Goal: Task Accomplishment & Management: Complete application form

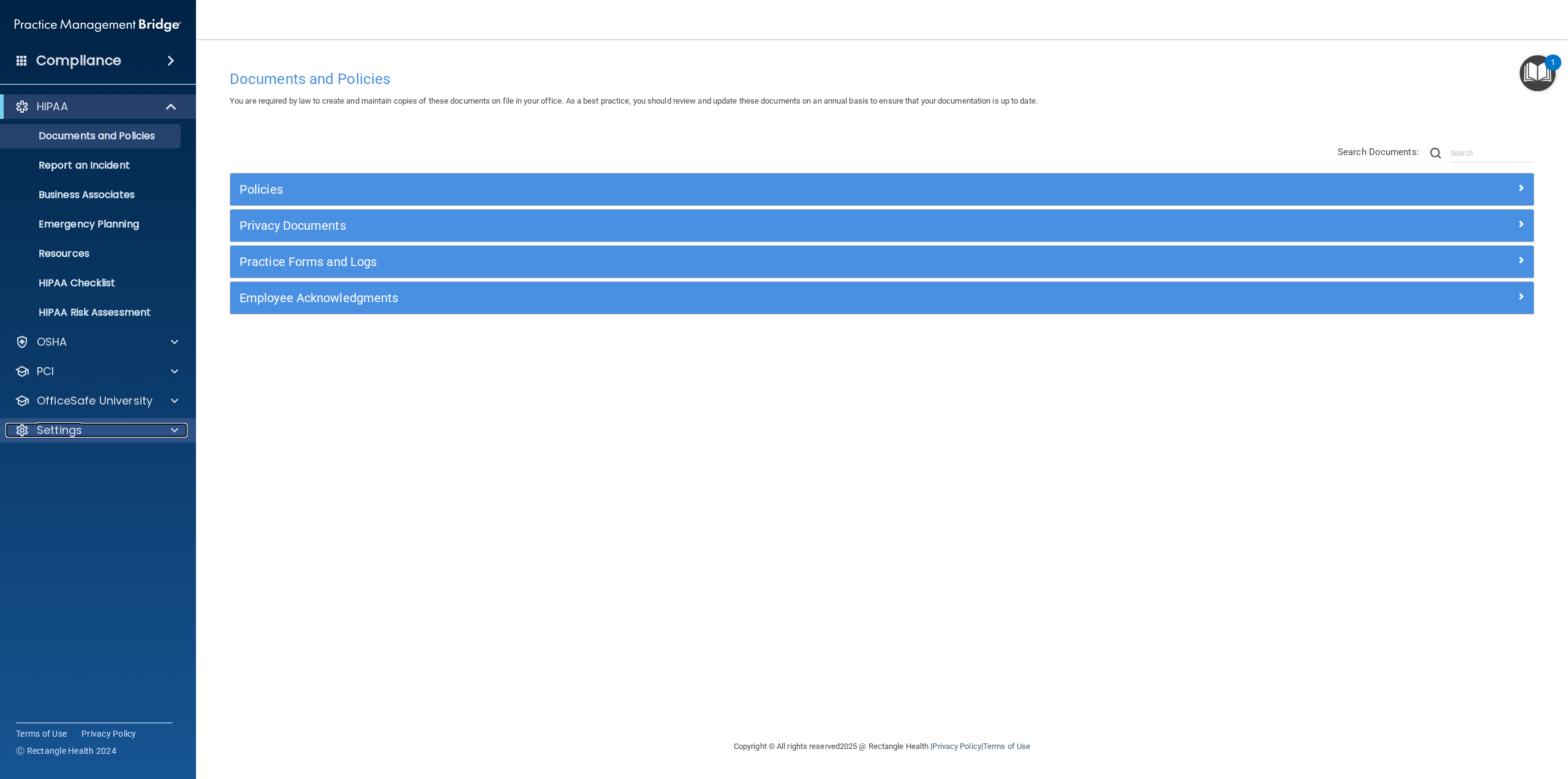
click at [81, 435] on p "Settings" at bounding box center [59, 430] width 45 height 15
click at [77, 488] on p "My Users" at bounding box center [91, 489] width 167 height 12
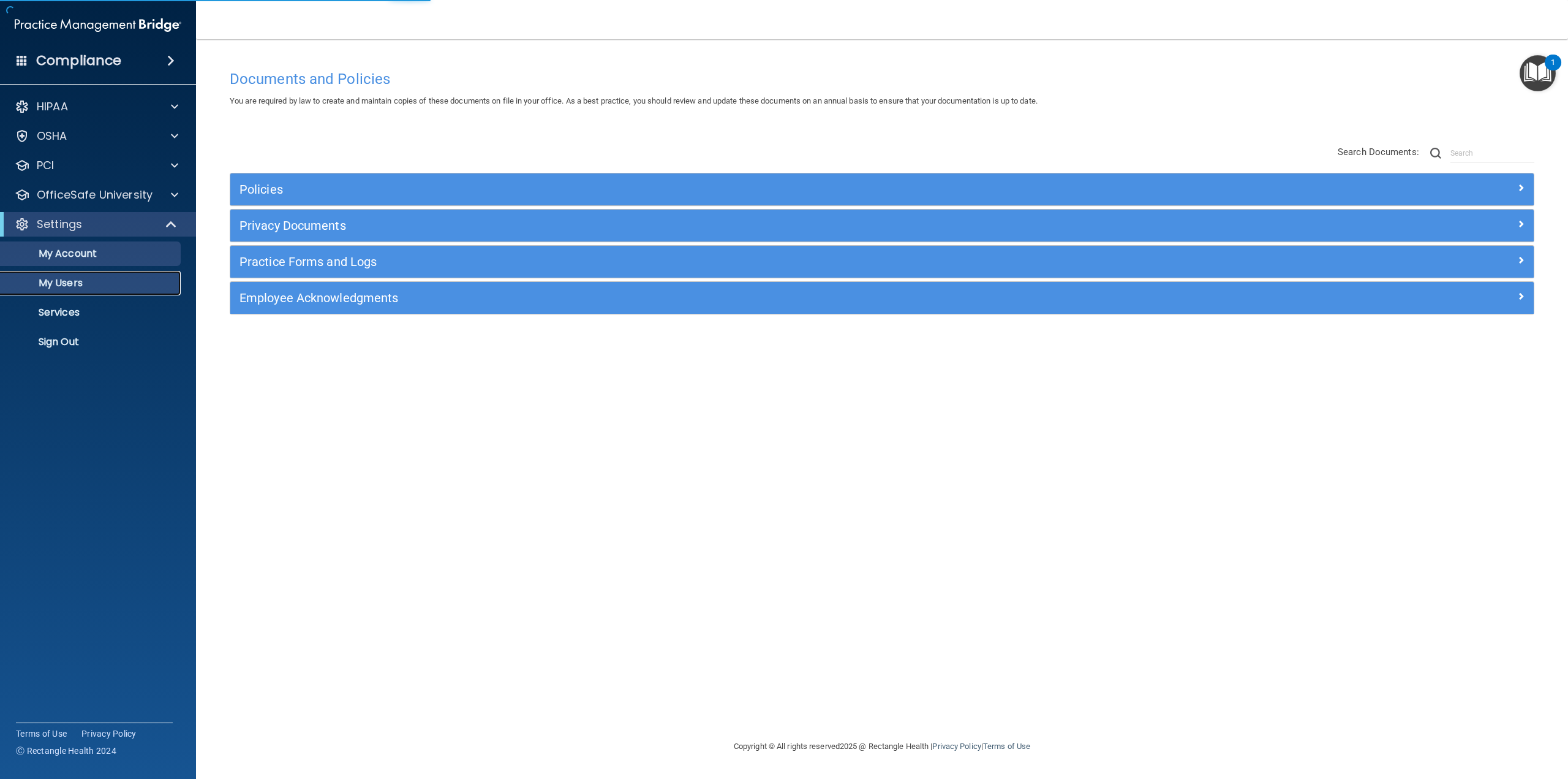
select select "20"
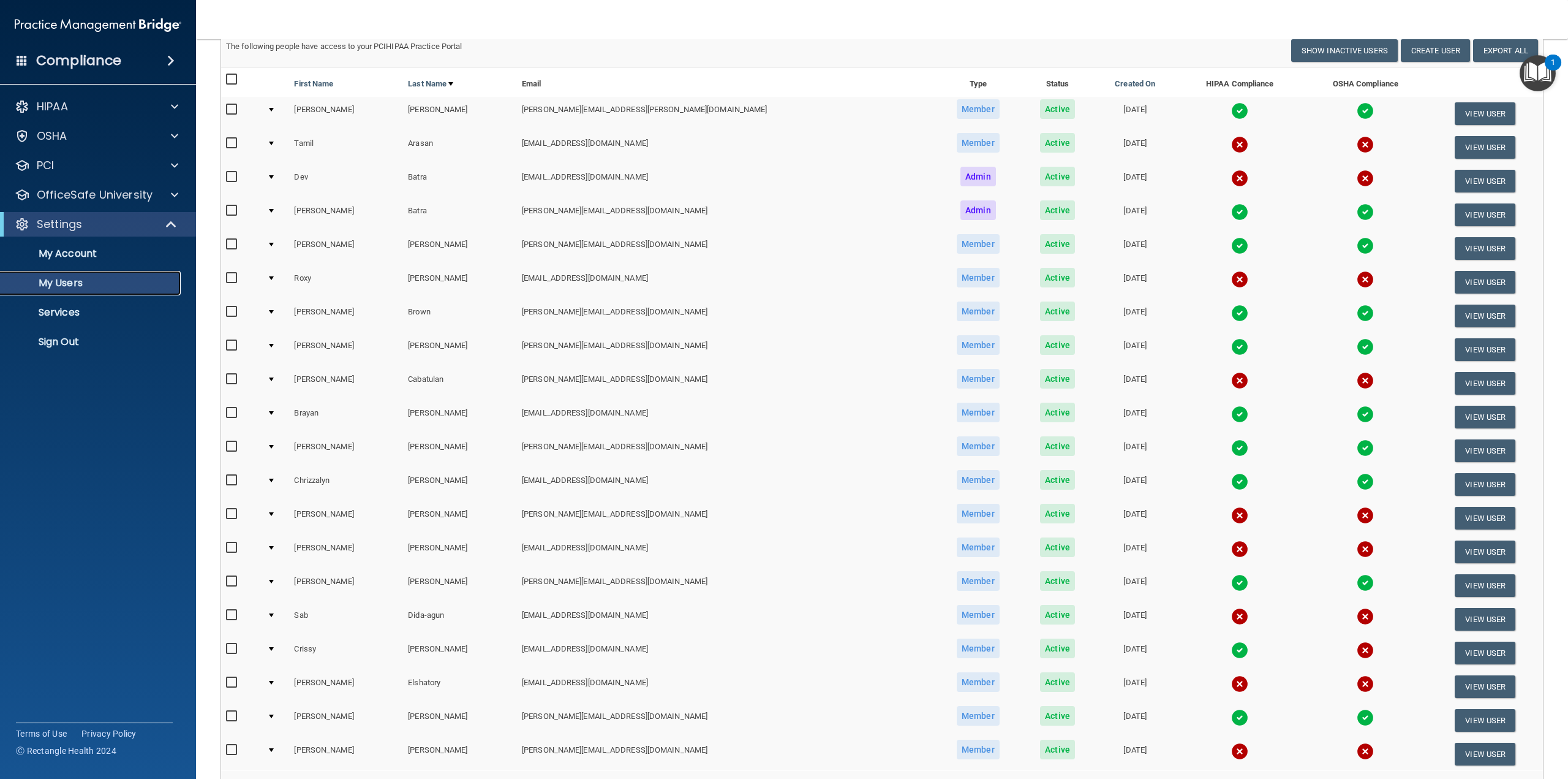
scroll to position [230, 0]
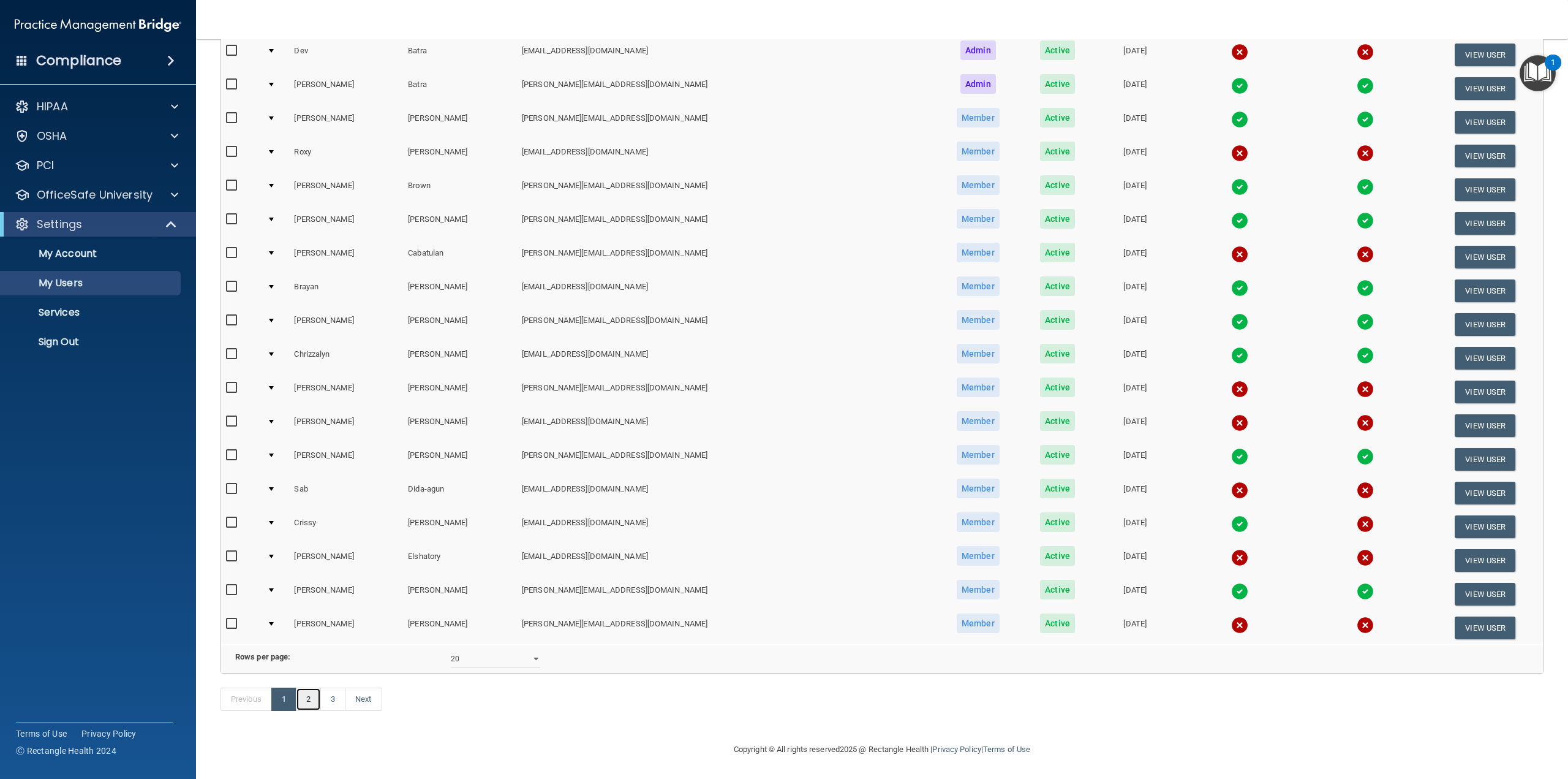
click at [307, 692] on link "2" at bounding box center [309, 699] width 25 height 23
select select "20"
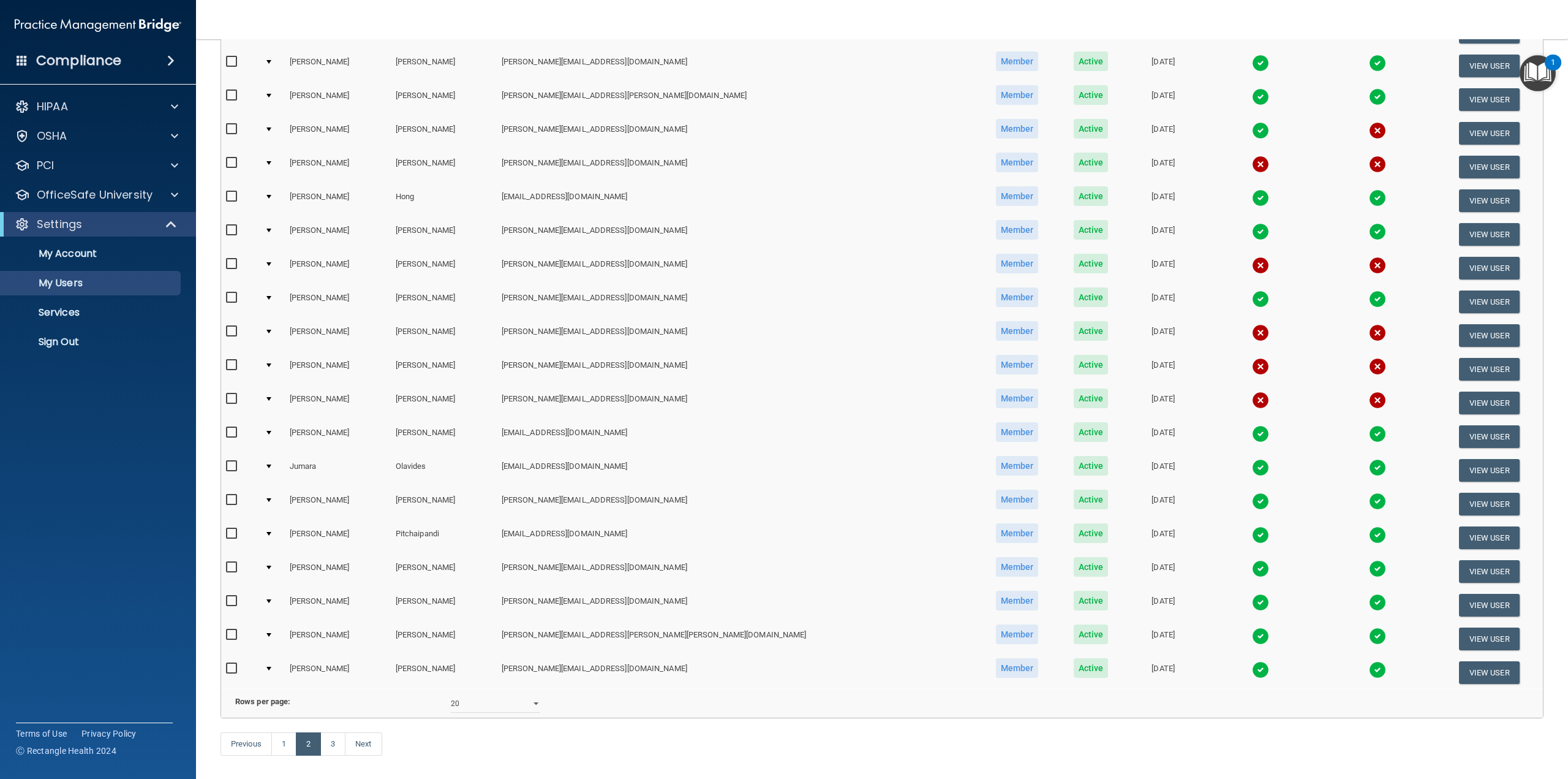
scroll to position [230, 0]
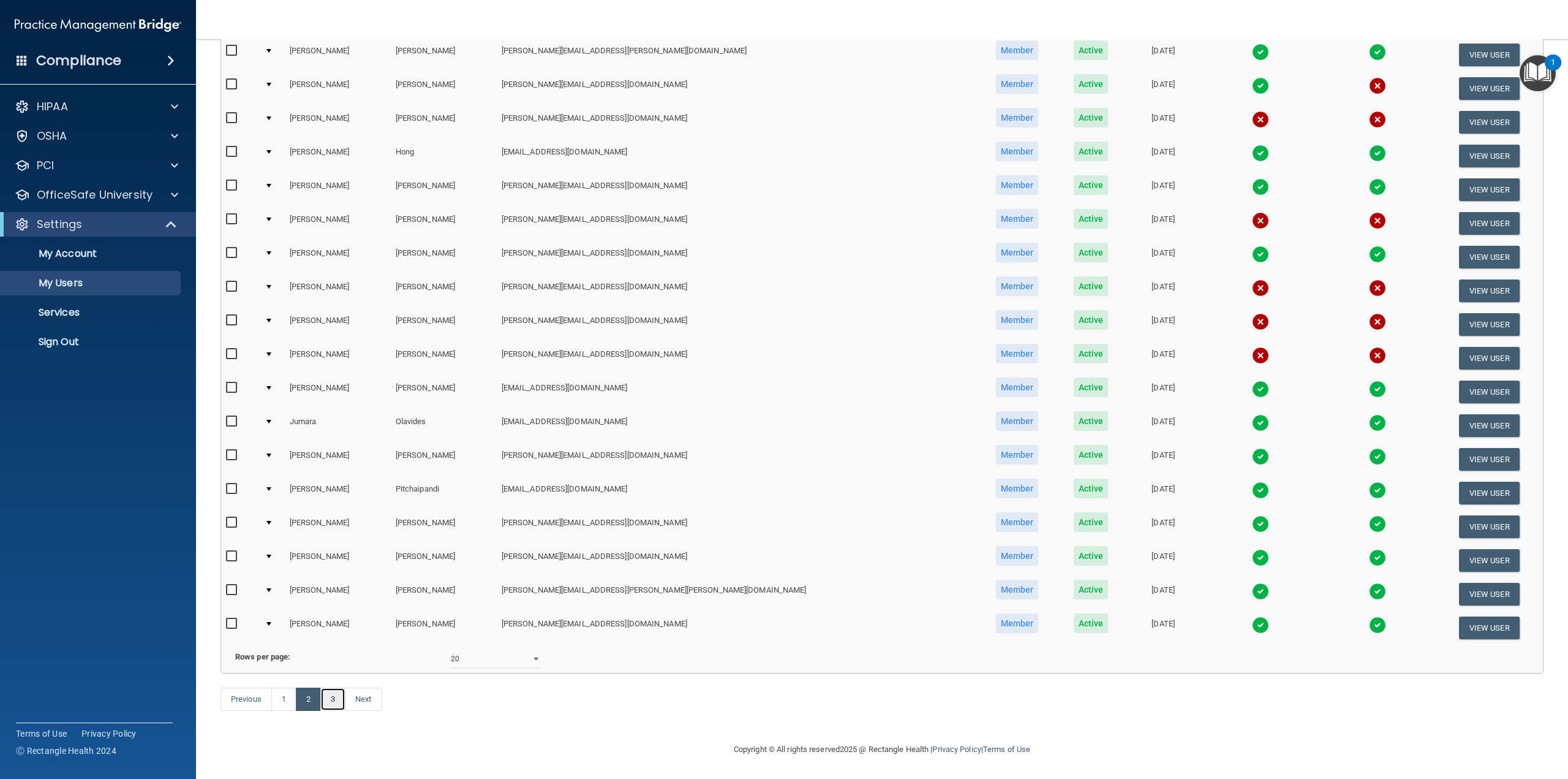
click at [337, 699] on link "3" at bounding box center [333, 699] width 25 height 23
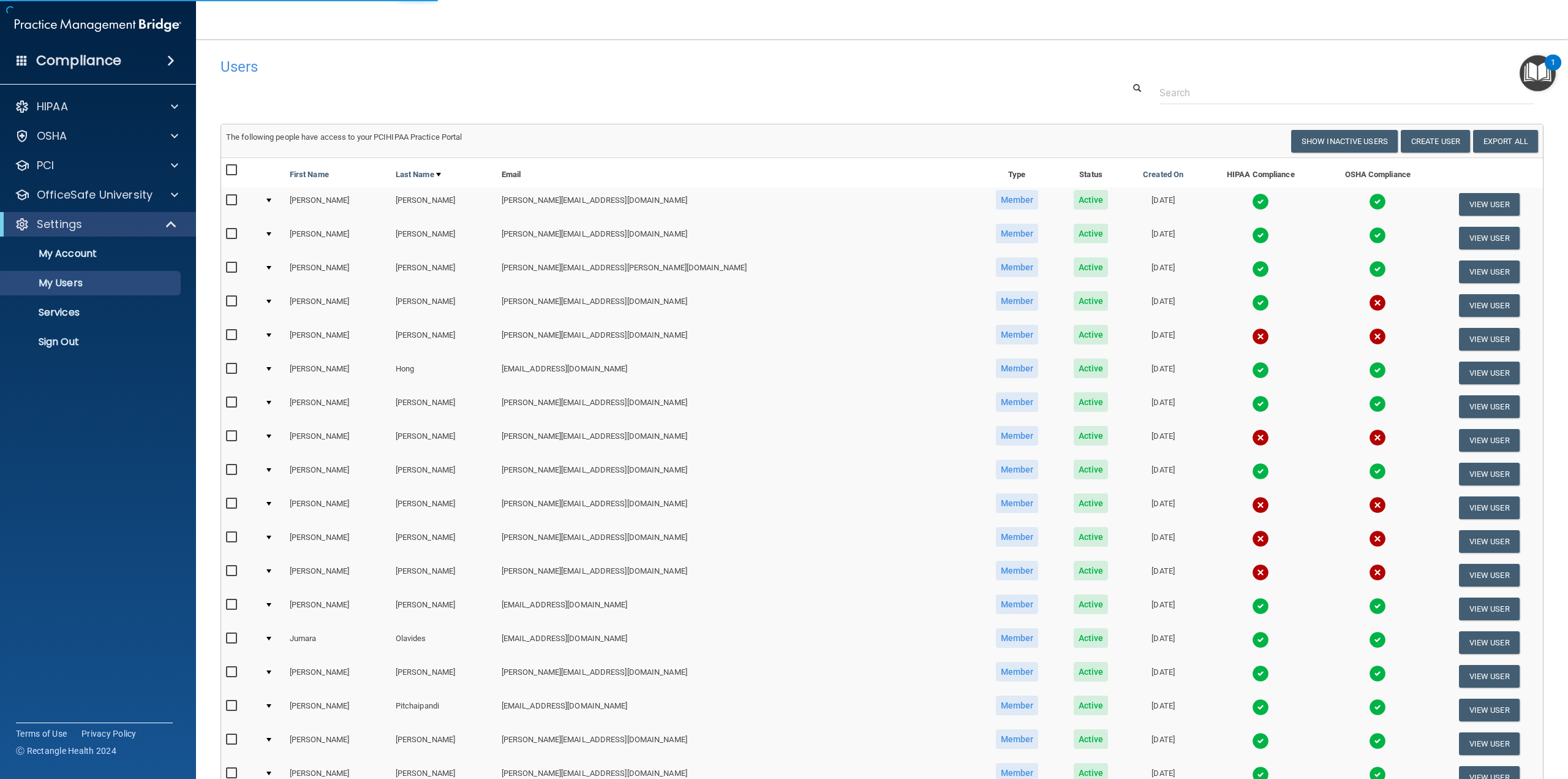
select select "20"
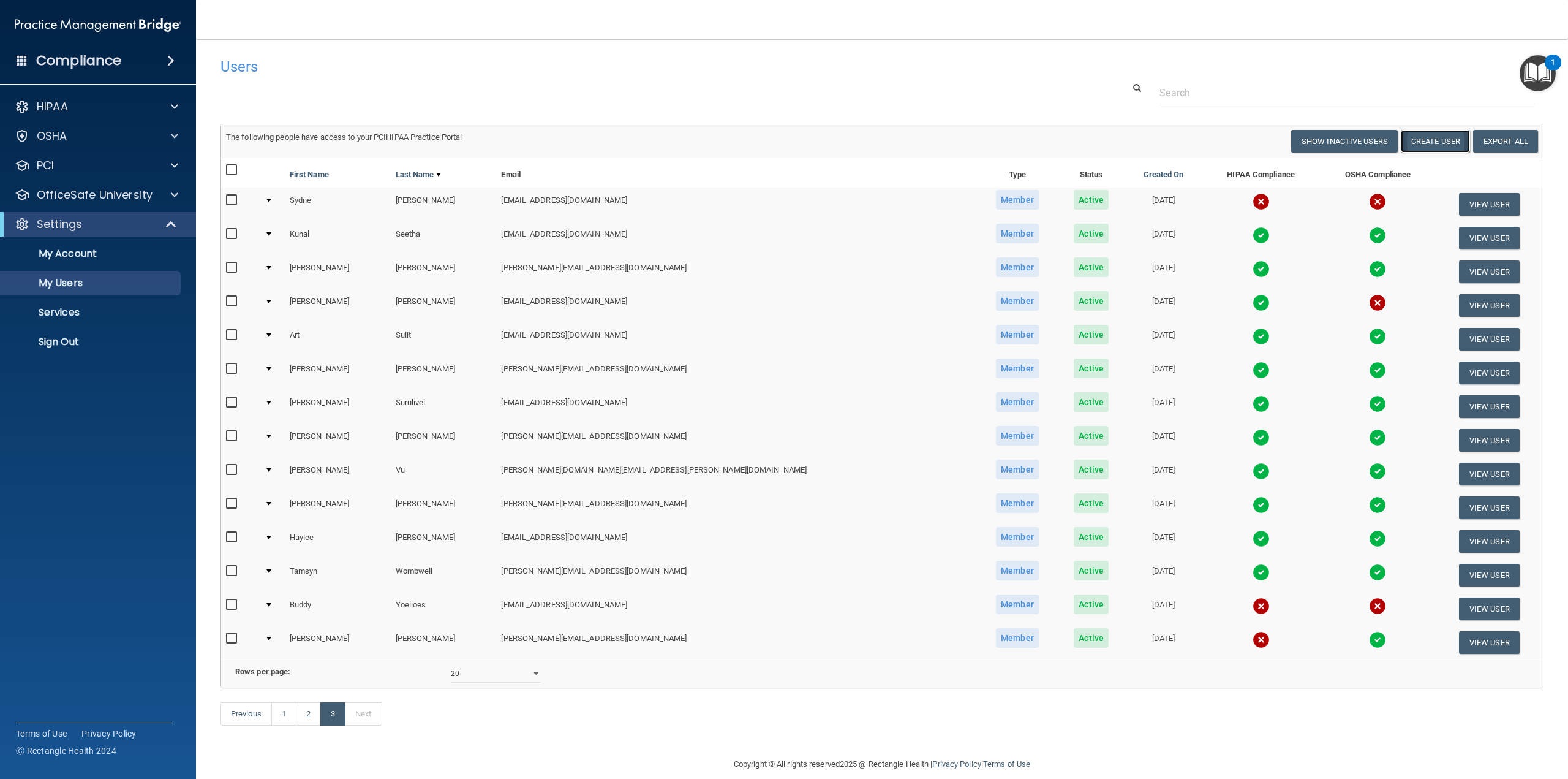
click at [1449, 142] on button "Create User" at bounding box center [1436, 141] width 69 height 23
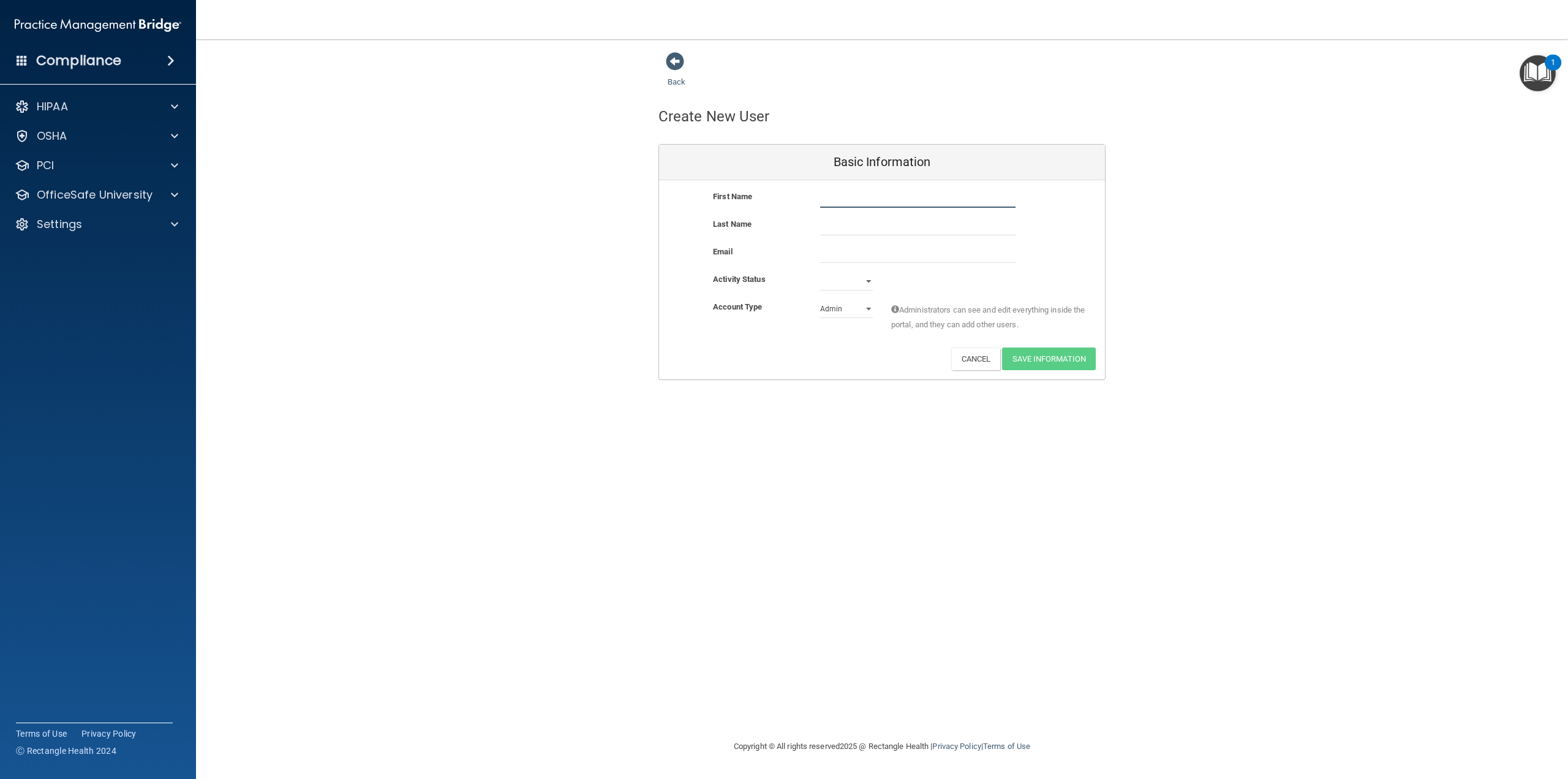
click at [831, 198] on input "text" at bounding box center [918, 198] width 196 height 19
type input "[PERSON_NAME]"
paste input "[EMAIL_ADDRESS][DOMAIN_NAME]"
type input "[EMAIL_ADDRESS][DOMAIN_NAME]"
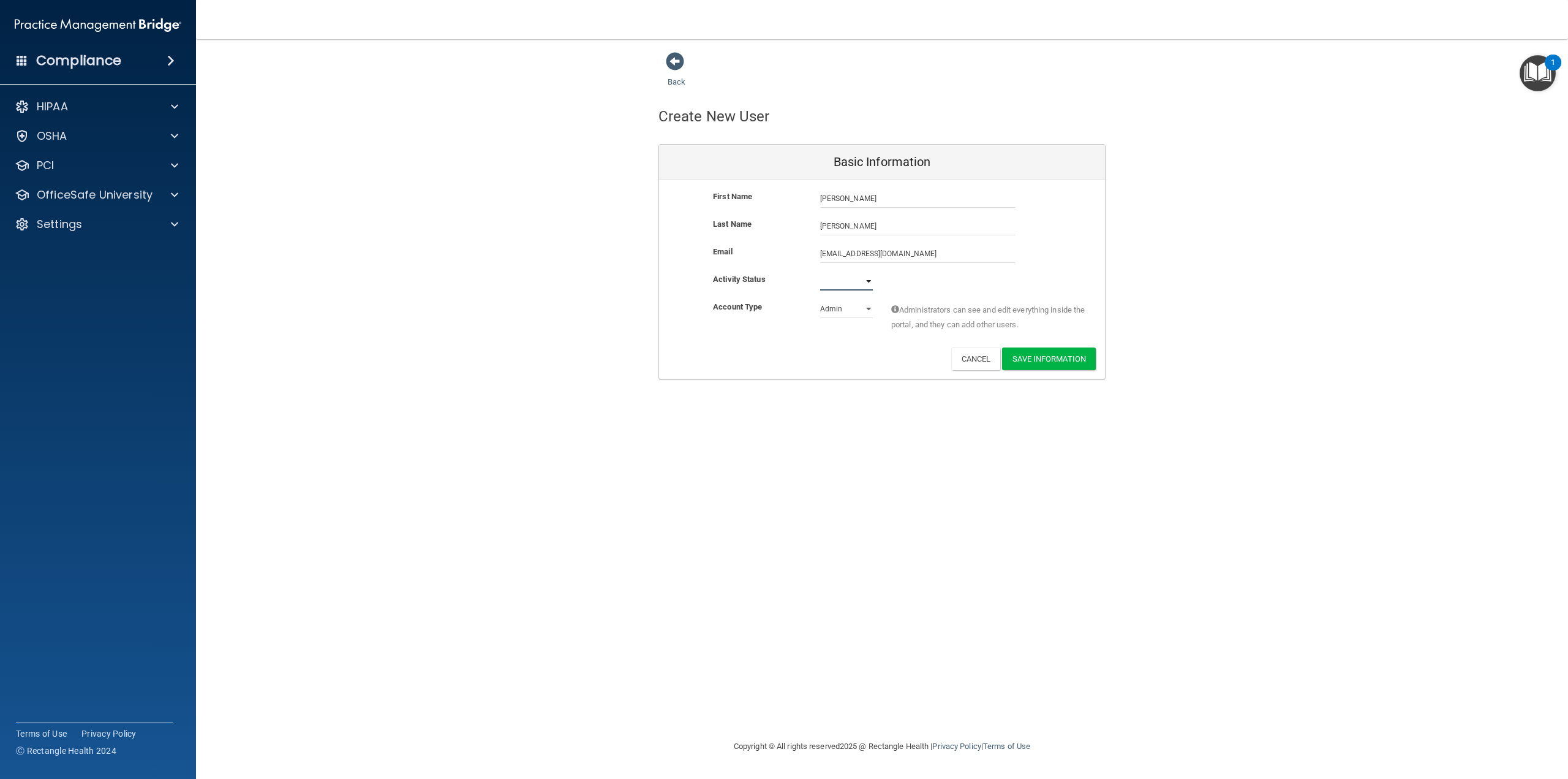
click at [842, 281] on select "Active Inactive" at bounding box center [846, 282] width 53 height 19
select select "active"
click at [820, 272] on select "Active Inactive" at bounding box center [846, 282] width 53 height 19
click at [835, 312] on select "Admin Member" at bounding box center [846, 309] width 53 height 19
select select "practice_member"
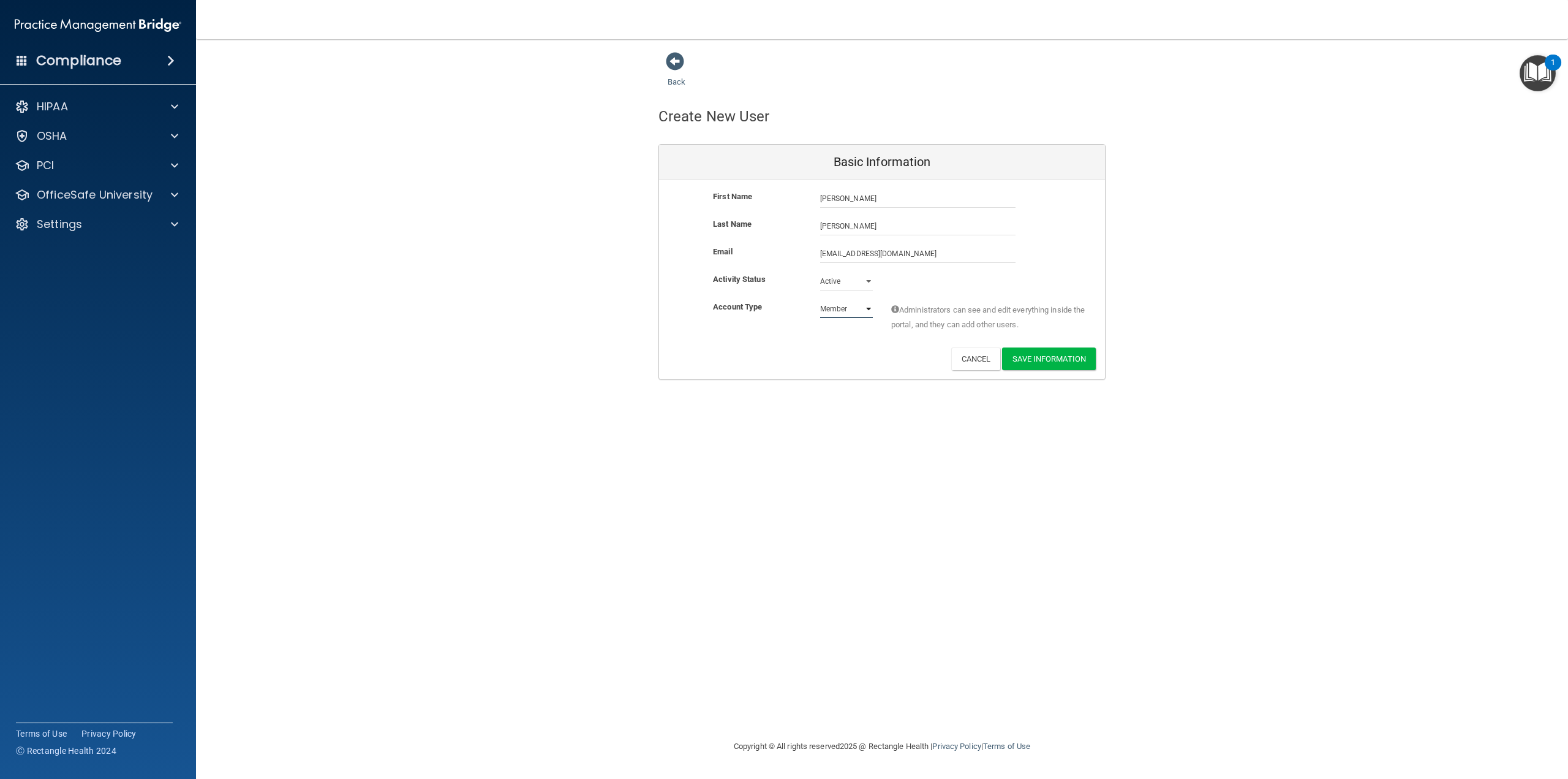
click at [820, 300] on select "Admin Member" at bounding box center [846, 309] width 53 height 19
click at [1070, 360] on button "Save Information" at bounding box center [1049, 359] width 94 height 23
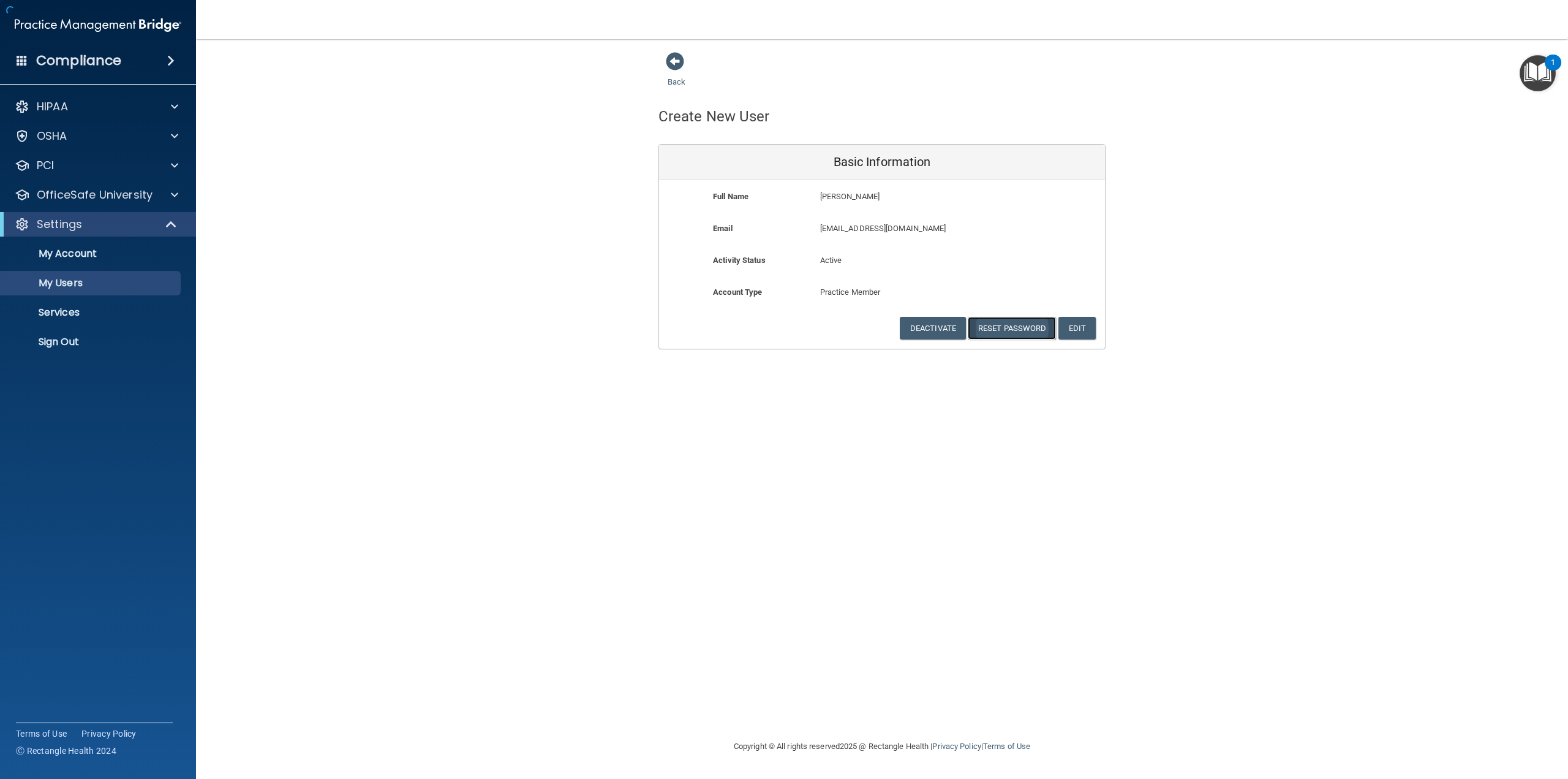
click at [988, 323] on button "Reset Password" at bounding box center [1012, 328] width 89 height 23
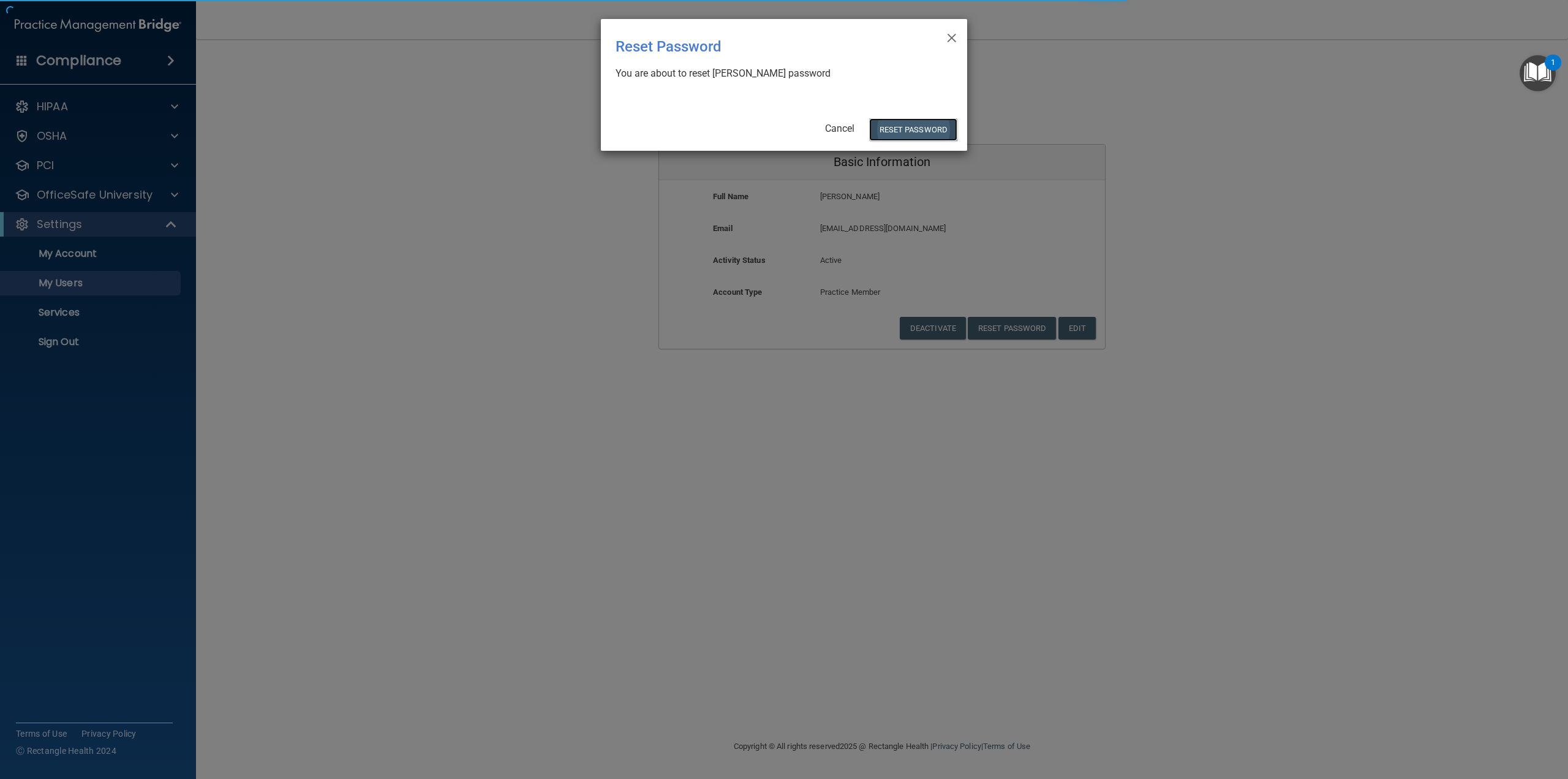
click at [900, 133] on button "Reset Password" at bounding box center [913, 130] width 89 height 23
select select "20"
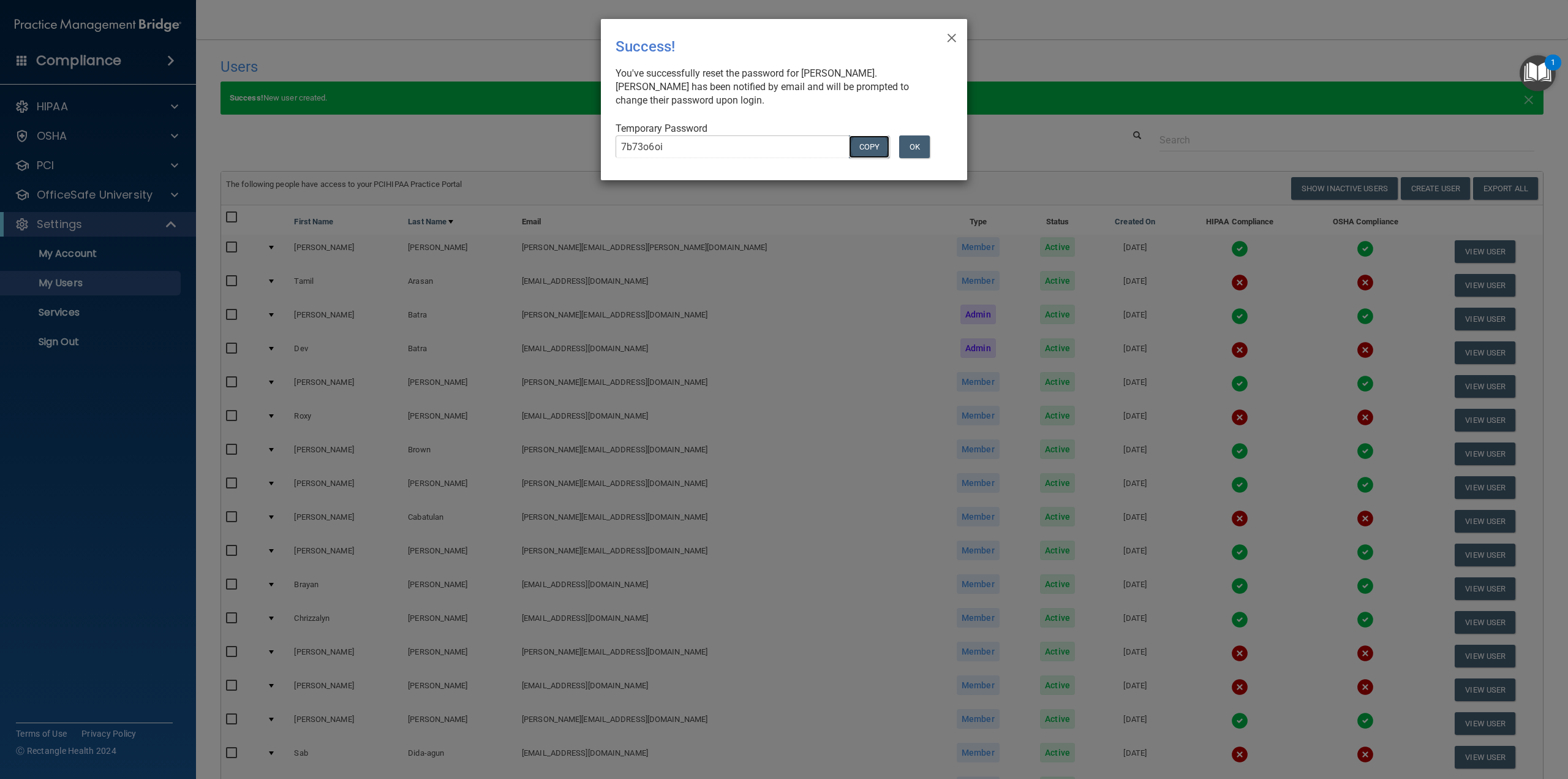
click at [873, 144] on button "COPY" at bounding box center [869, 146] width 41 height 23
click at [954, 38] on span "×" at bounding box center [952, 36] width 11 height 25
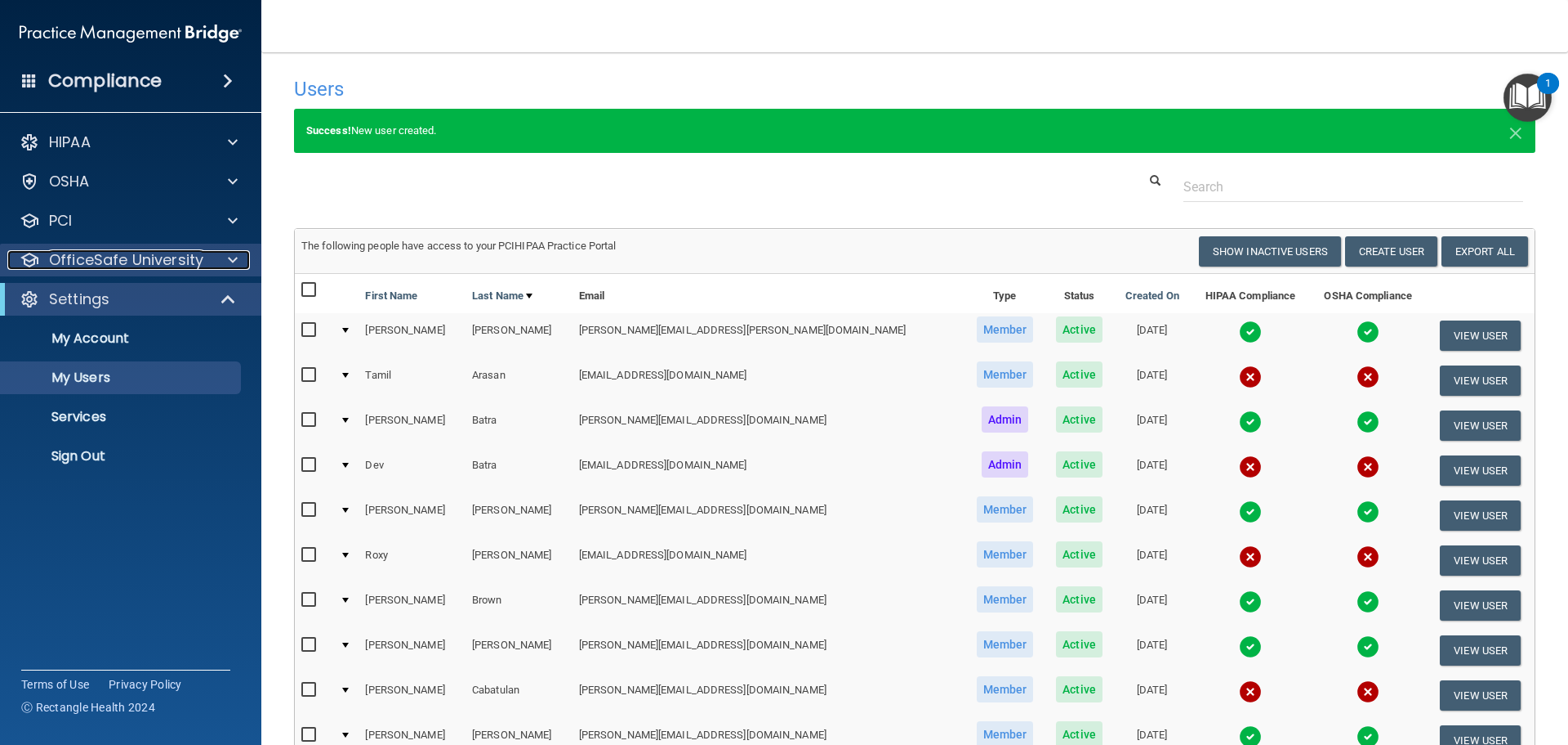
click at [104, 268] on p "OfficeSafe University" at bounding box center [126, 260] width 154 height 20
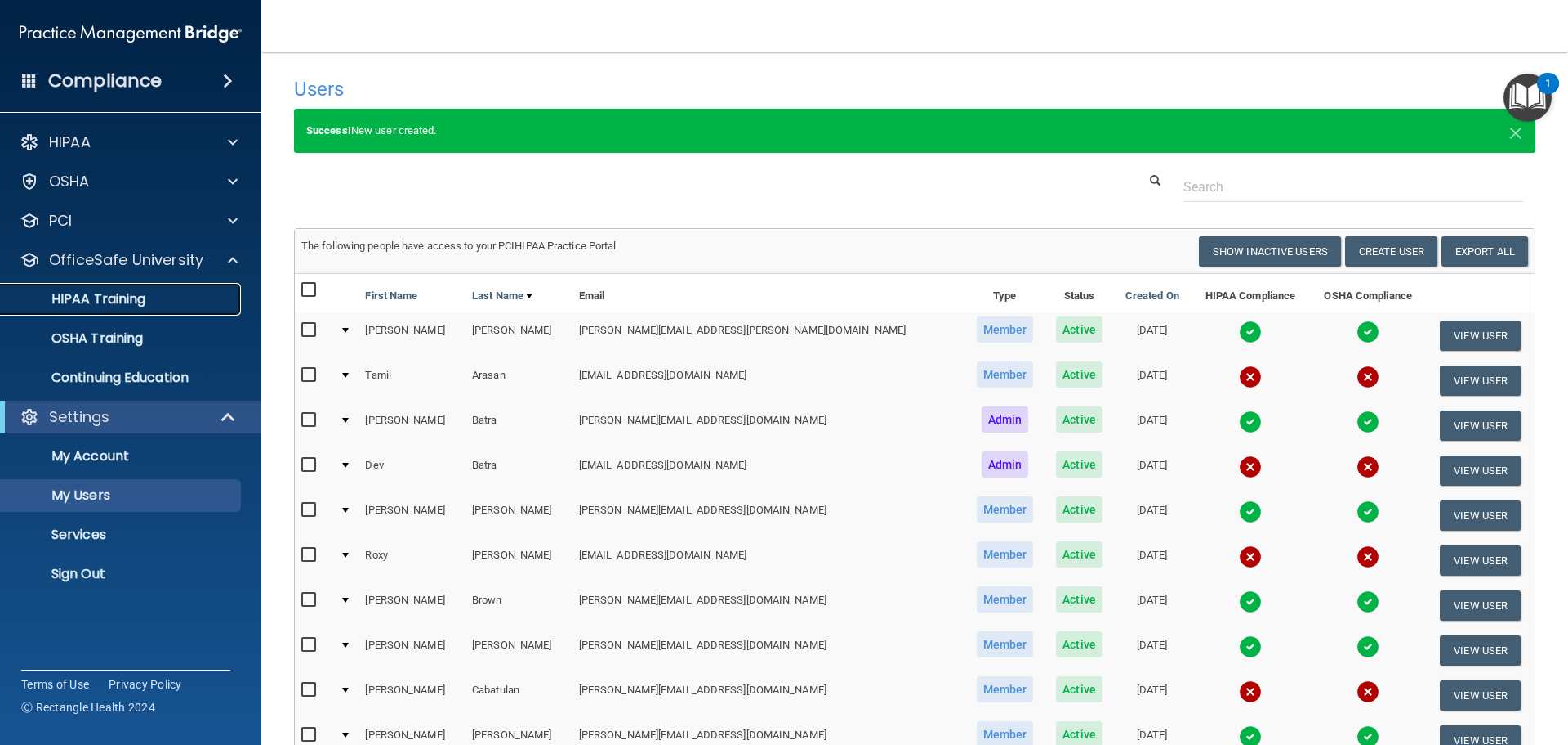
click at [98, 313] on link "HIPAA Training" at bounding box center [113, 298] width 257 height 33
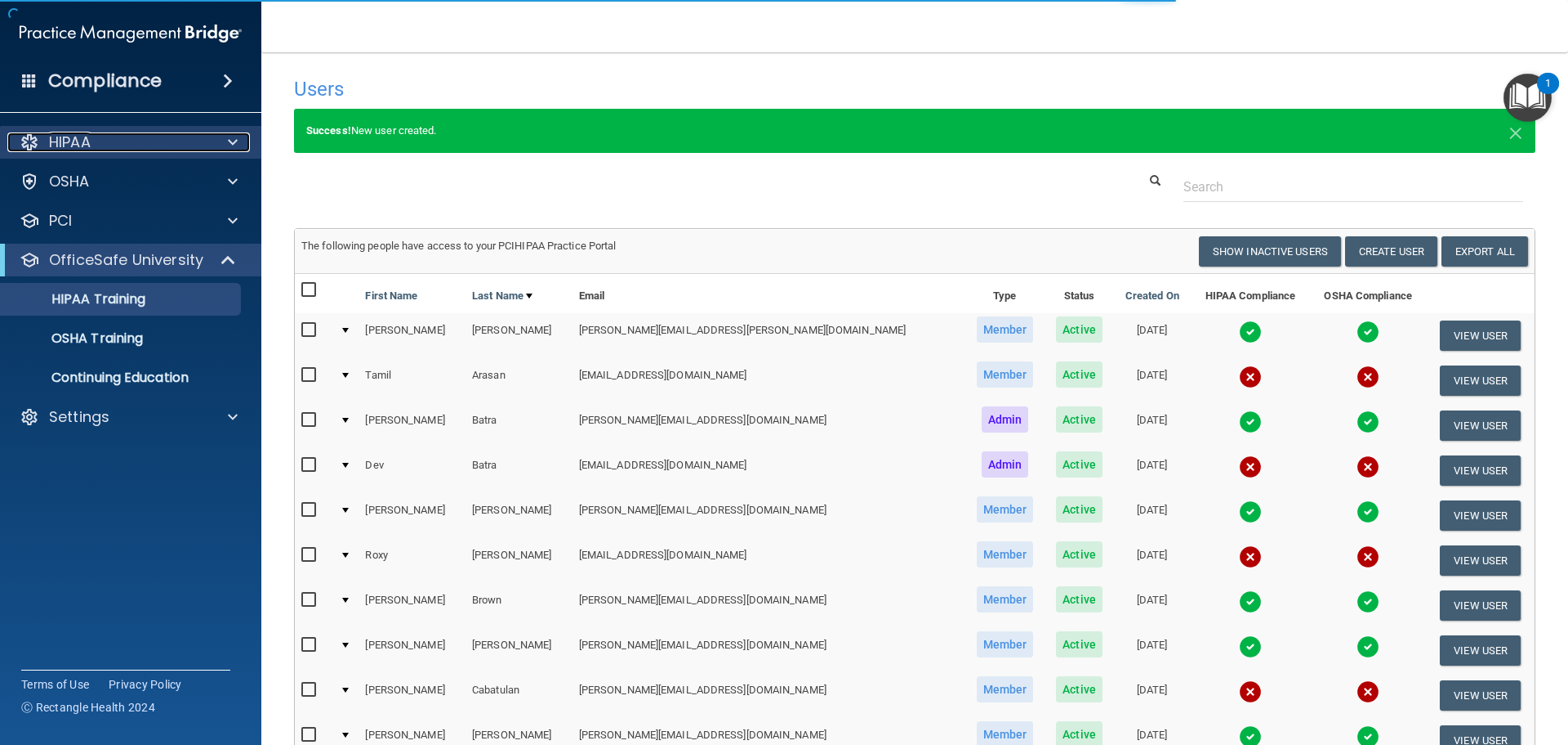
click at [62, 142] on p "HIPAA" at bounding box center [69, 142] width 42 height 20
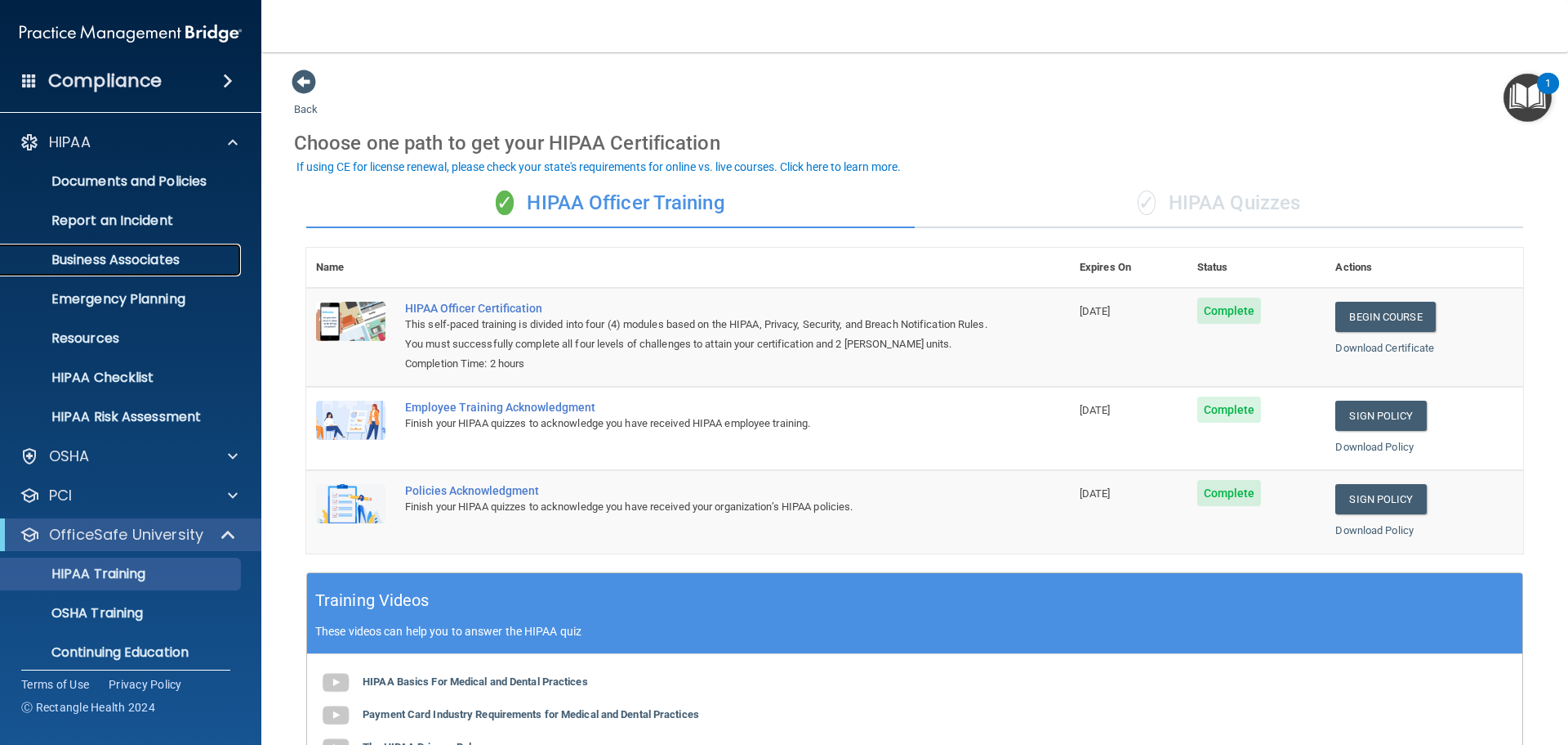
click at [119, 251] on p "Business Associates" at bounding box center [122, 259] width 223 height 16
